Goal: Task Accomplishment & Management: Use online tool/utility

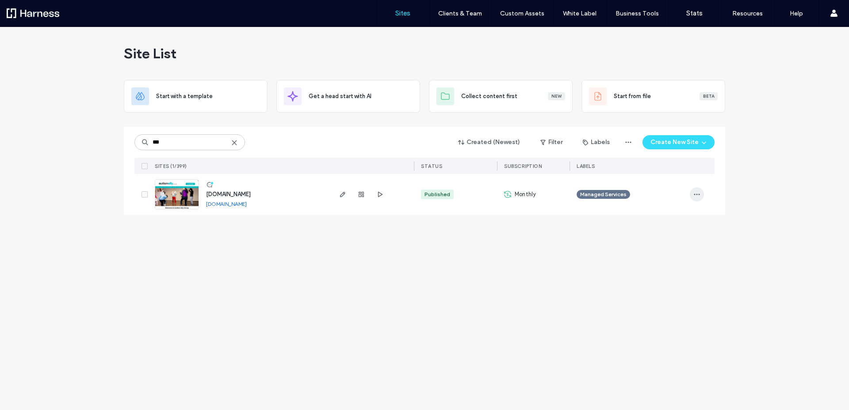
type input "***"
click at [691, 191] on span "button" at bounding box center [696, 194] width 14 height 14
click at [673, 190] on div "Managed Services" at bounding box center [629, 194] width 106 height 19
click at [342, 195] on use "button" at bounding box center [342, 194] width 5 height 5
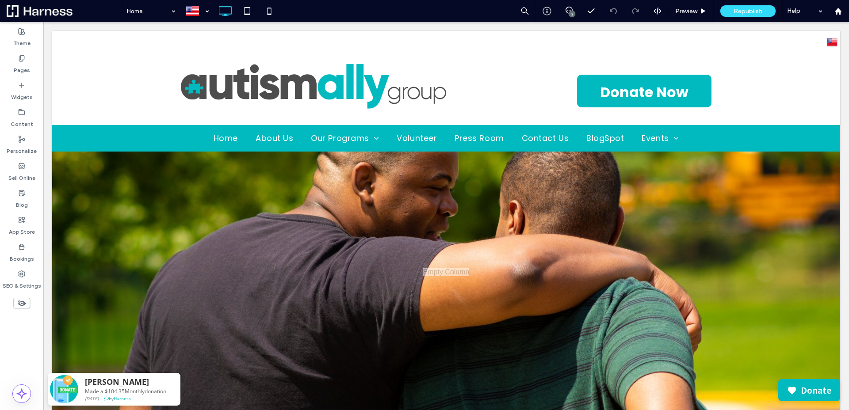
click at [426, 18] on div "Home 3 Preview Republish Help" at bounding box center [485, 11] width 727 height 22
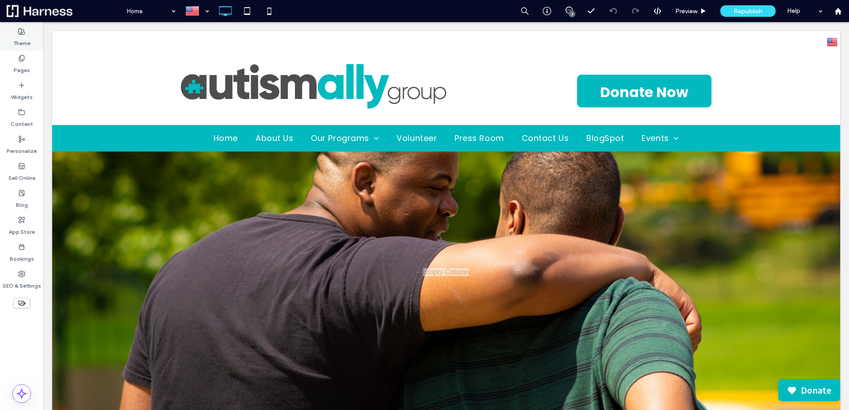
click at [20, 29] on icon at bounding box center [21, 31] width 7 height 7
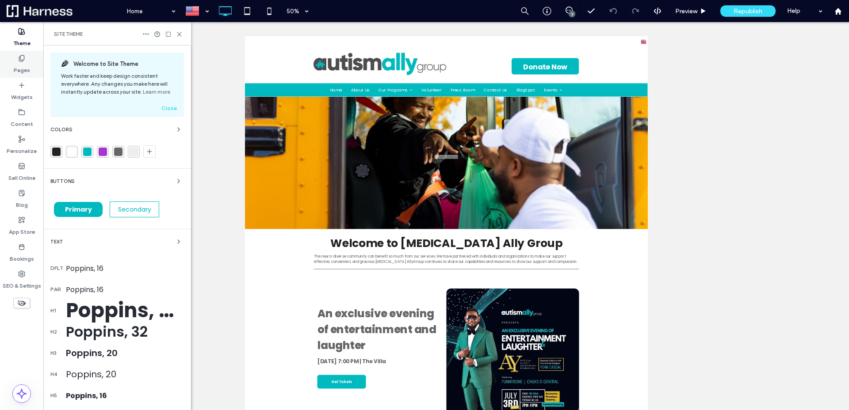
click at [23, 58] on icon at bounding box center [21, 58] width 7 height 7
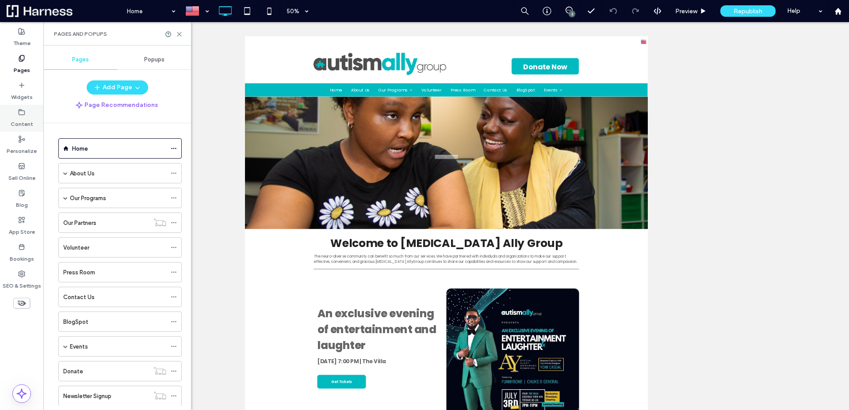
click at [21, 116] on label "Content" at bounding box center [22, 122] width 23 height 12
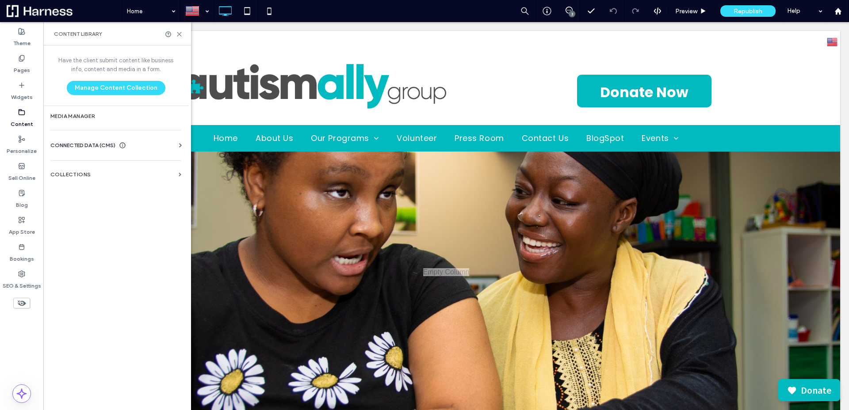
click at [180, 144] on icon at bounding box center [180, 145] width 9 height 9
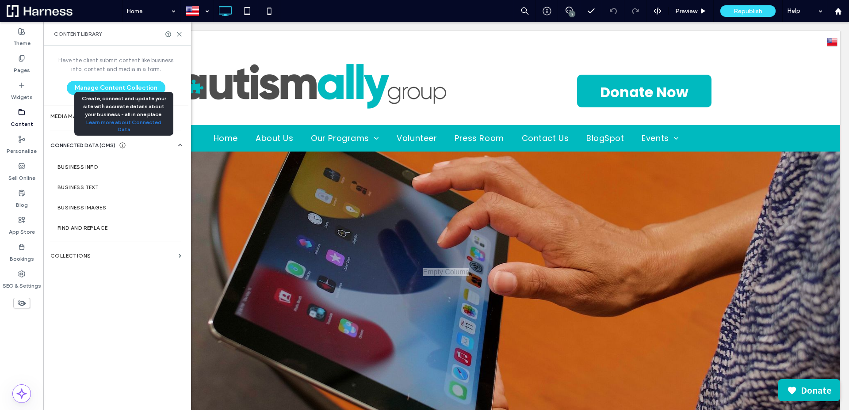
click at [124, 145] on use at bounding box center [123, 146] width 6 height 6
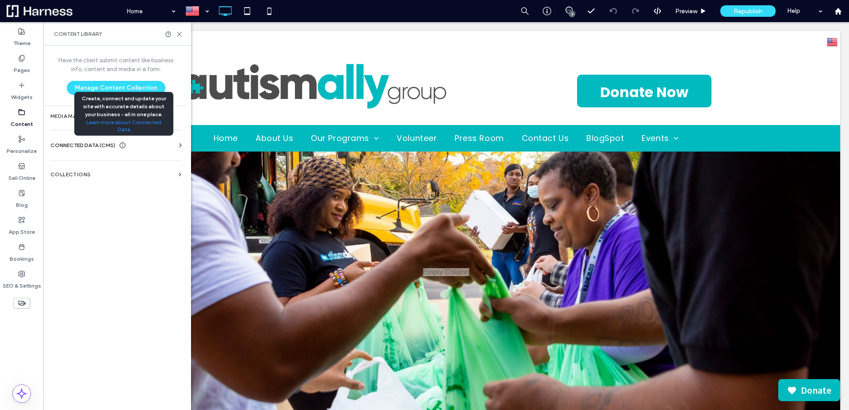
click at [124, 145] on icon at bounding box center [122, 145] width 7 height 7
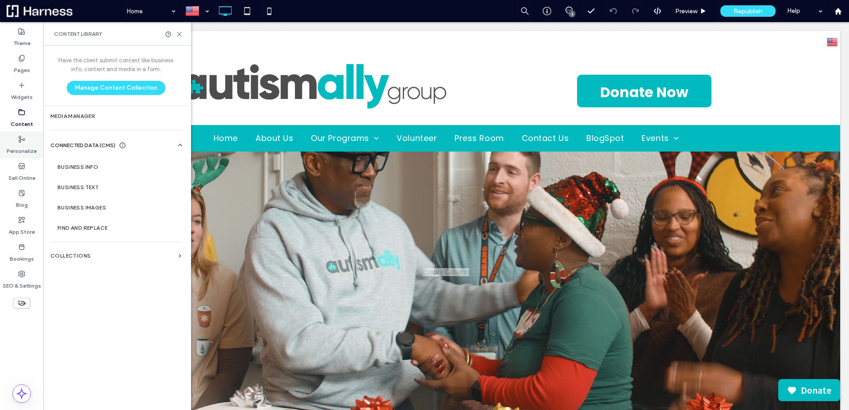
click at [22, 143] on label "Personalize" at bounding box center [22, 149] width 30 height 12
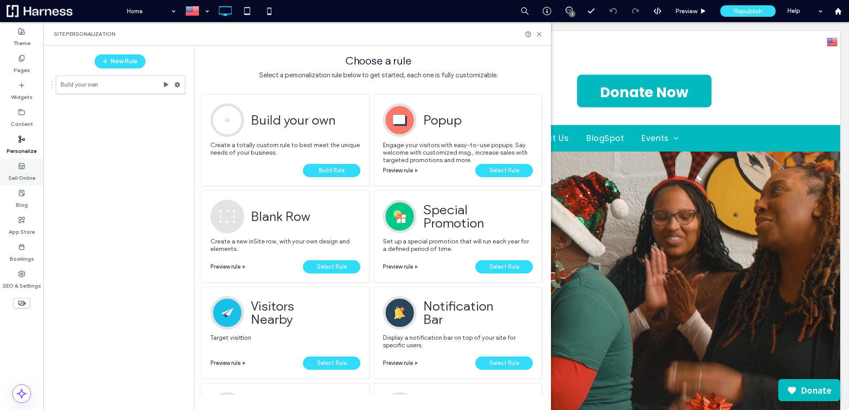
click at [19, 167] on use at bounding box center [22, 165] width 6 height 5
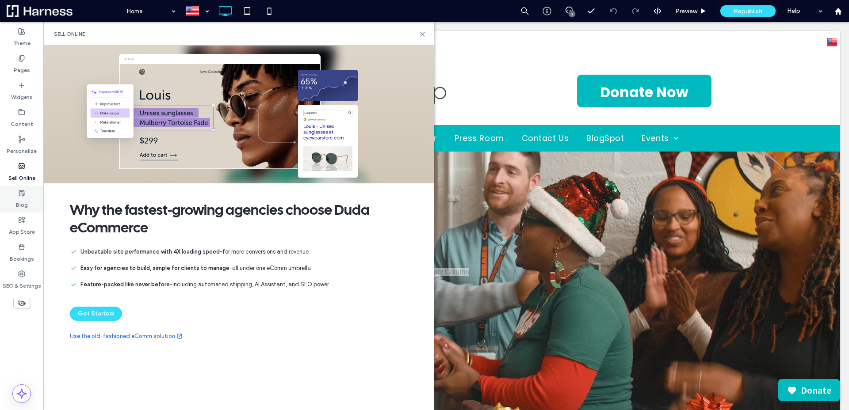
click at [23, 200] on label "Blog" at bounding box center [22, 203] width 12 height 12
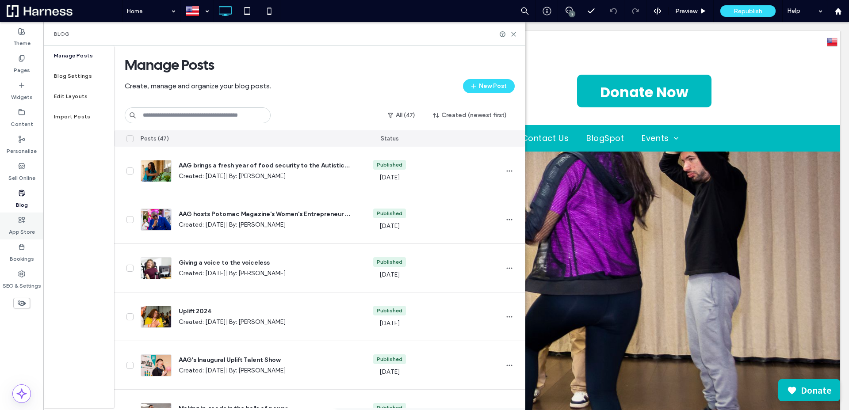
click at [23, 218] on icon at bounding box center [21, 220] width 7 height 7
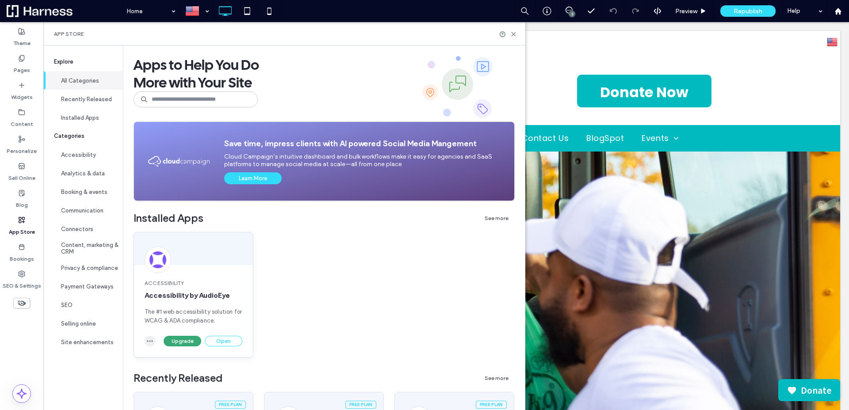
click at [149, 339] on icon "button" at bounding box center [149, 341] width 7 height 7
click at [253, 309] on div "Accessibility Accessibility by AudioEye The #1 web accessibility solution for W…" at bounding box center [323, 302] width 381 height 140
click at [225, 339] on button "Open" at bounding box center [224, 341] width 38 height 11
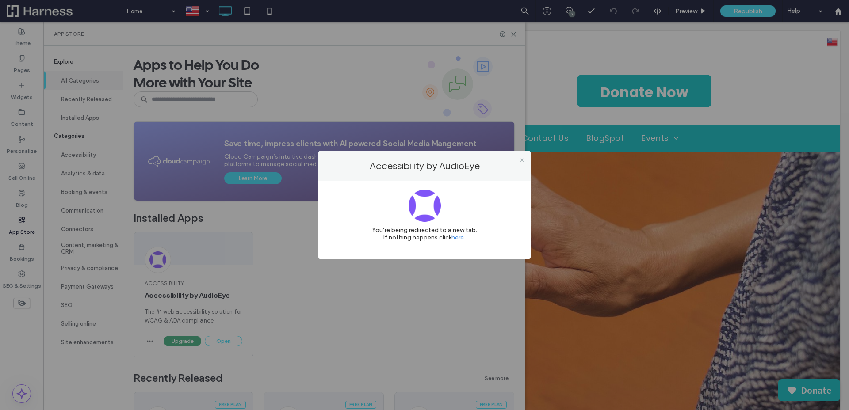
click at [519, 159] on icon at bounding box center [521, 160] width 7 height 7
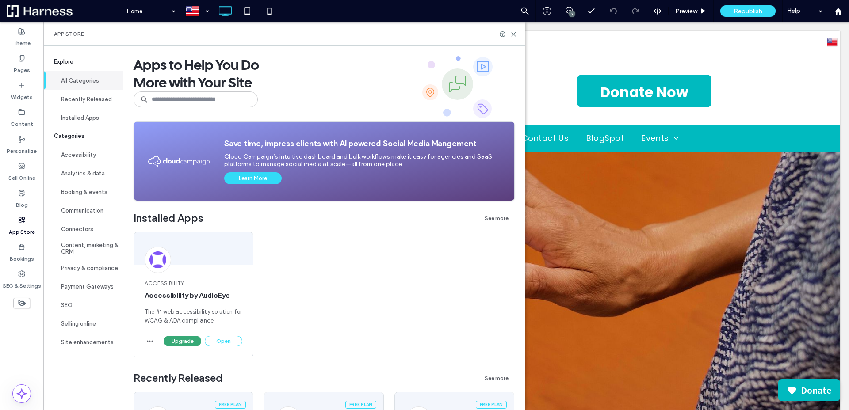
click at [519, 159] on icon at bounding box center [521, 160] width 7 height 7
click at [517, 34] on icon at bounding box center [513, 34] width 7 height 7
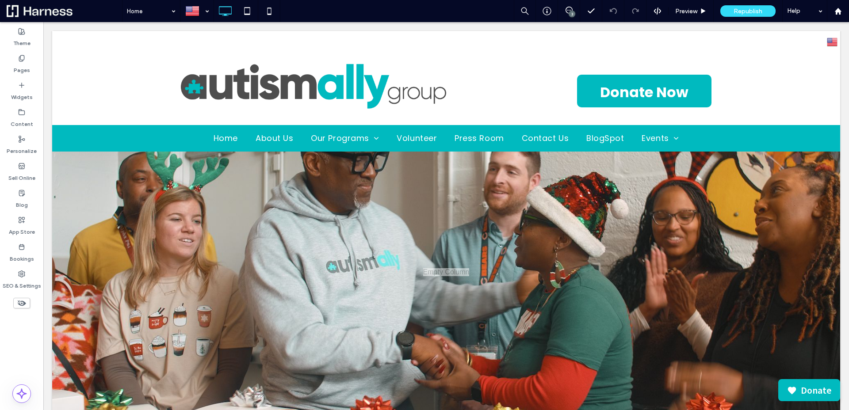
click at [421, 14] on div "Home 3 Preview Republish Help" at bounding box center [485, 11] width 727 height 22
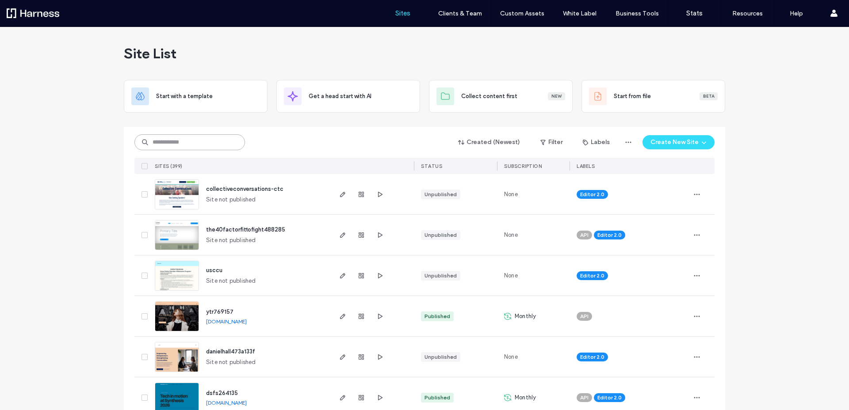
click at [181, 139] on input at bounding box center [189, 142] width 110 height 16
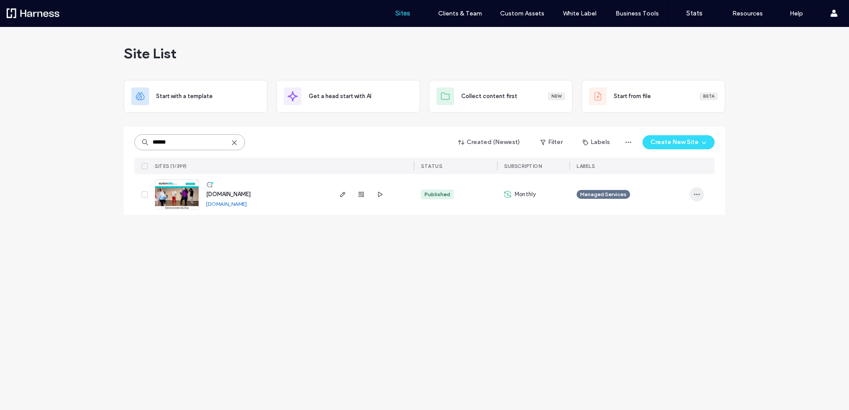
type input "******"
click at [697, 192] on icon "button" at bounding box center [696, 194] width 7 height 7
click at [362, 194] on use "button" at bounding box center [360, 194] width 5 height 5
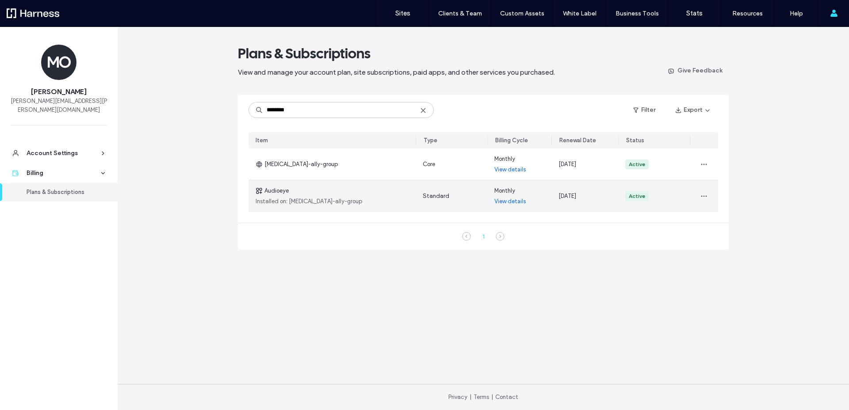
click at [513, 202] on link "View details" at bounding box center [510, 201] width 32 height 9
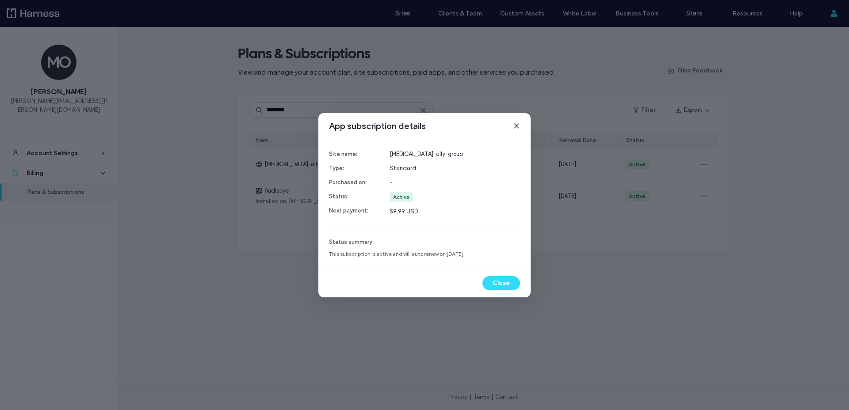
click at [519, 128] on icon at bounding box center [516, 125] width 7 height 7
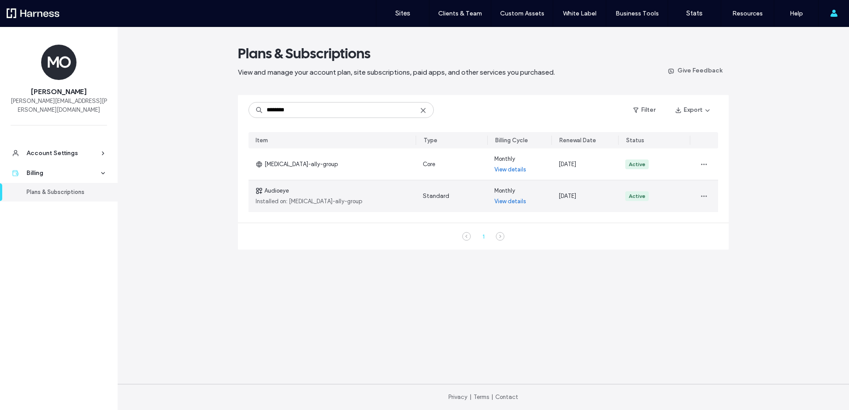
click at [261, 188] on use at bounding box center [258, 190] width 5 height 5
click at [707, 196] on icon "button" at bounding box center [703, 196] width 7 height 7
click at [727, 220] on span "View in Site Overview" at bounding box center [731, 219] width 55 height 9
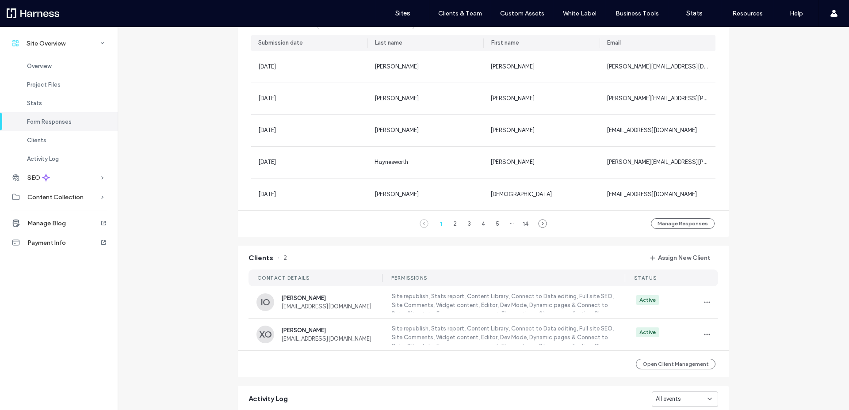
scroll to position [594, 0]
click at [31, 16] on div at bounding box center [57, 13] width 100 height 14
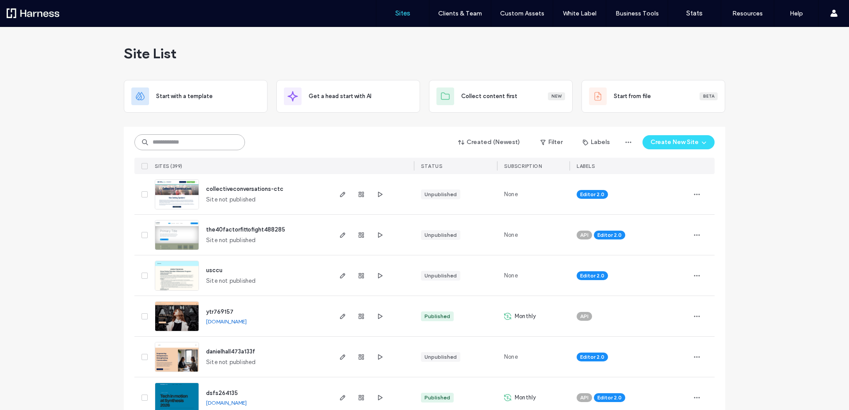
click at [190, 144] on input at bounding box center [189, 142] width 110 height 16
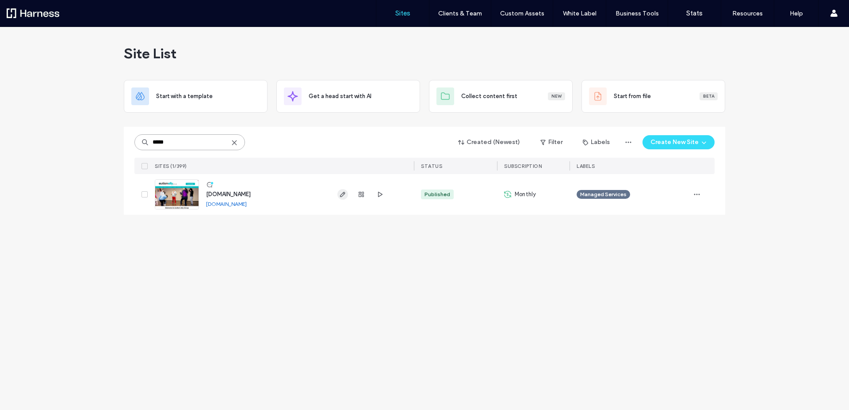
type input "*****"
click at [342, 197] on icon "button" at bounding box center [342, 194] width 7 height 7
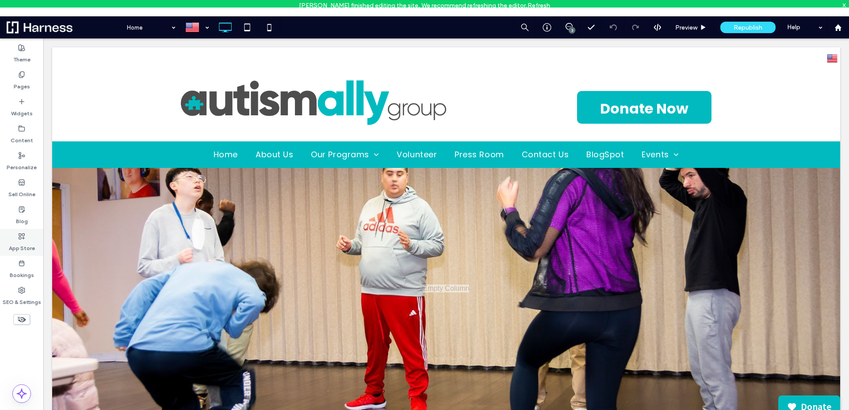
click at [23, 234] on icon at bounding box center [21, 236] width 7 height 7
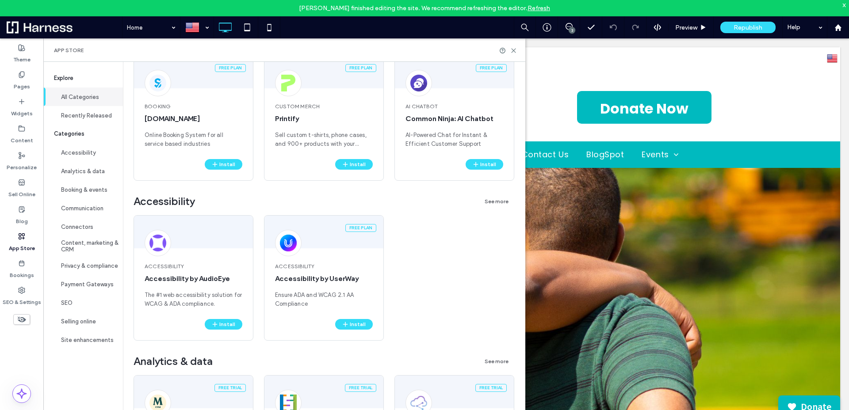
scroll to position [271, 0]
